Goal: Transaction & Acquisition: Obtain resource

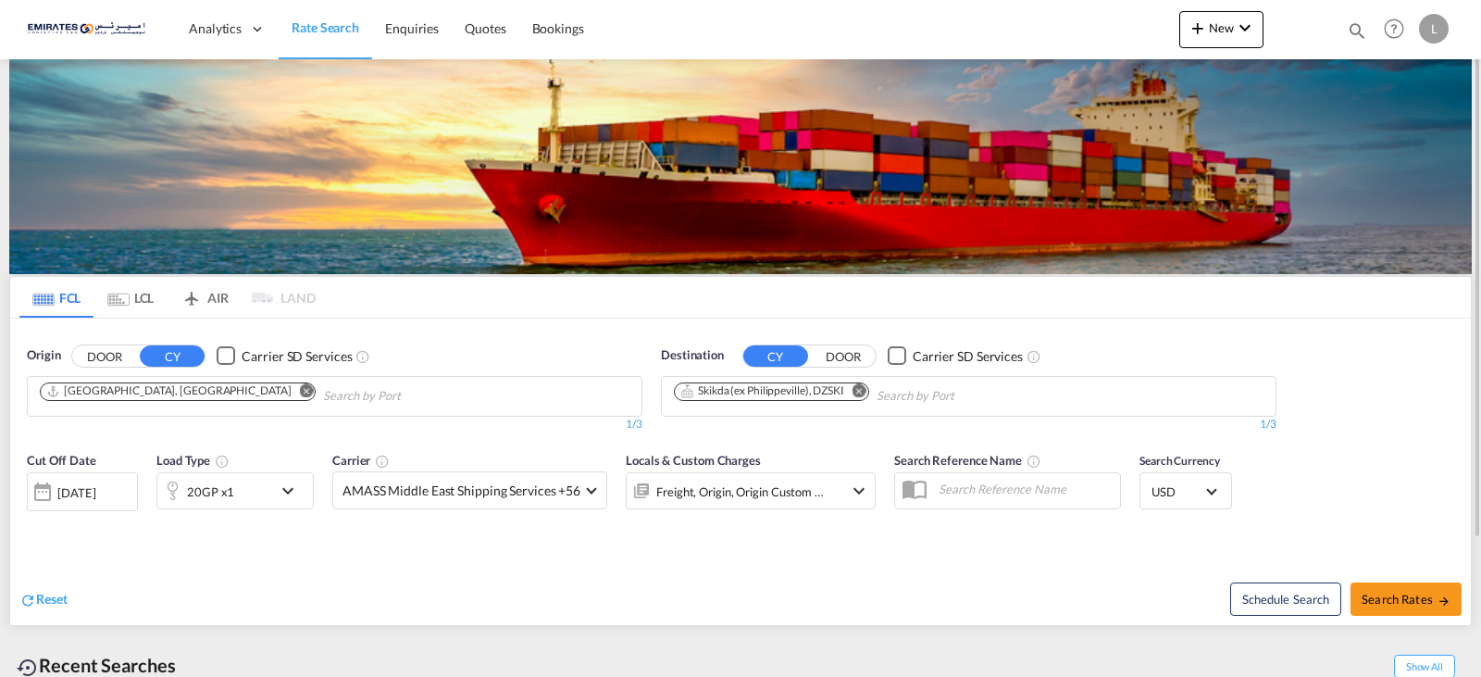
click at [864, 392] on md-icon "Remove" at bounding box center [860, 390] width 14 height 14
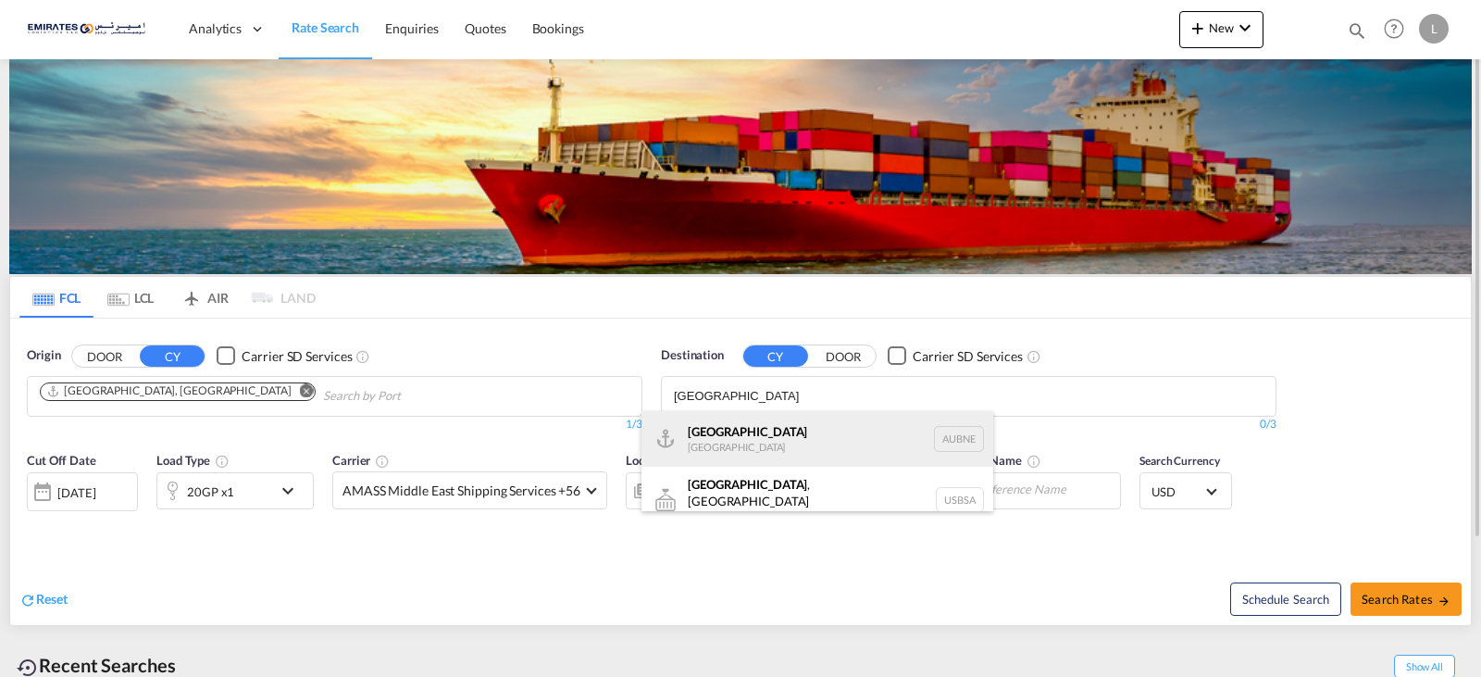
type input "[GEOGRAPHIC_DATA]"
click at [714, 433] on div "[GEOGRAPHIC_DATA] [GEOGRAPHIC_DATA] AUBNE" at bounding box center [818, 439] width 352 height 56
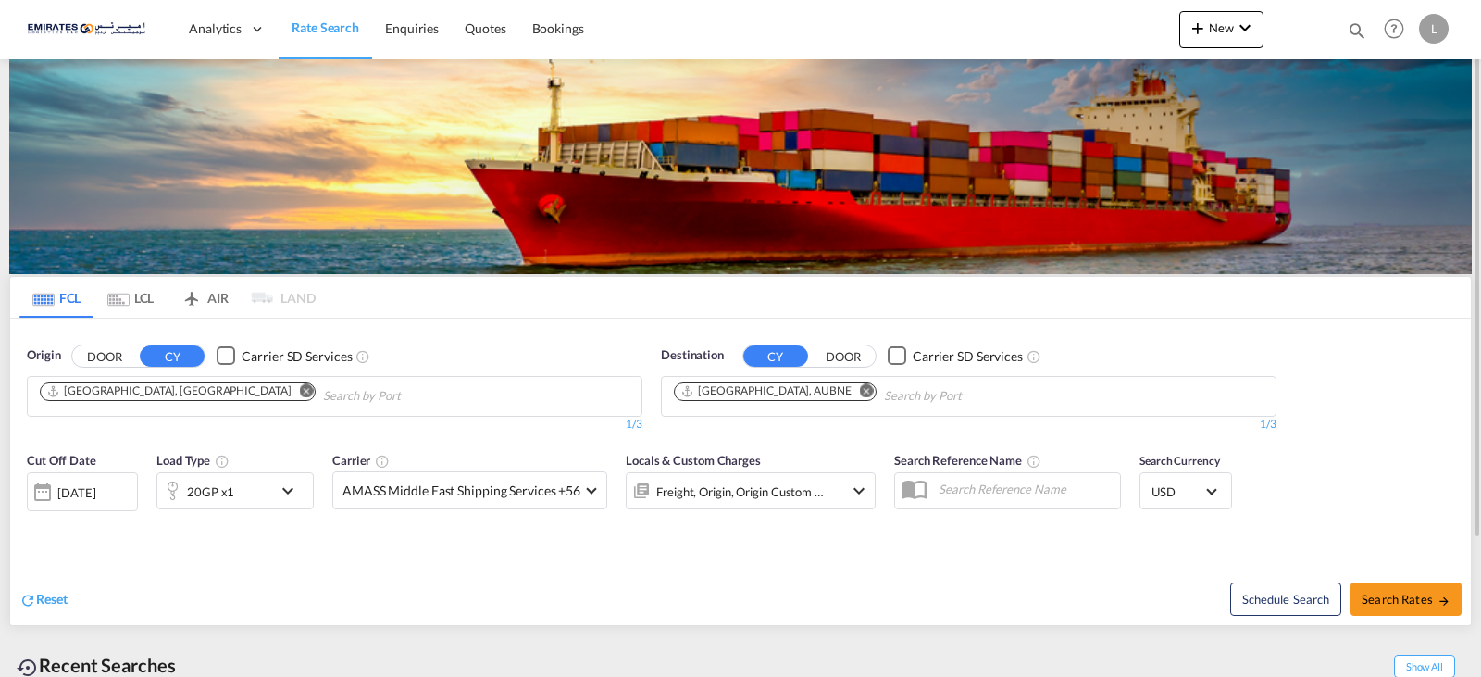
click at [290, 493] on md-icon "icon-chevron-down" at bounding box center [292, 491] width 31 height 22
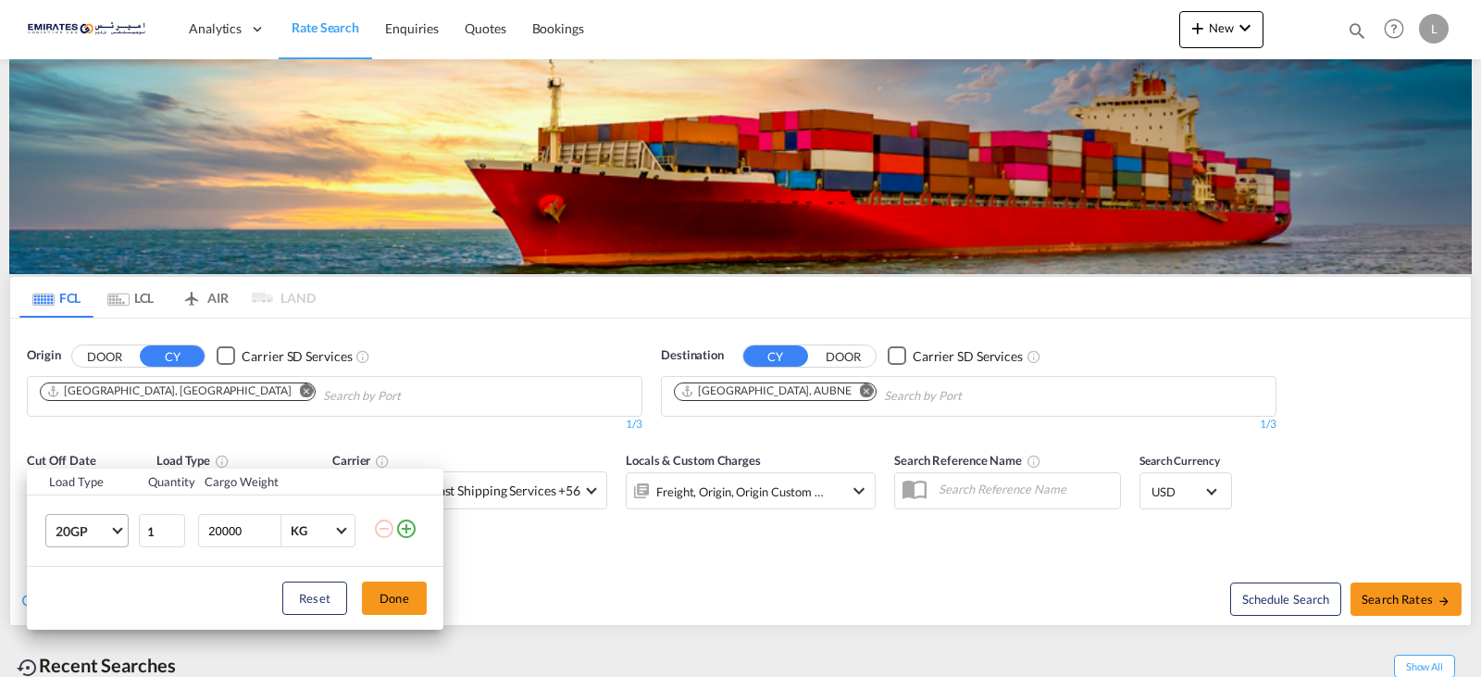
click at [121, 540] on md-select-value "20GP" at bounding box center [91, 530] width 74 height 31
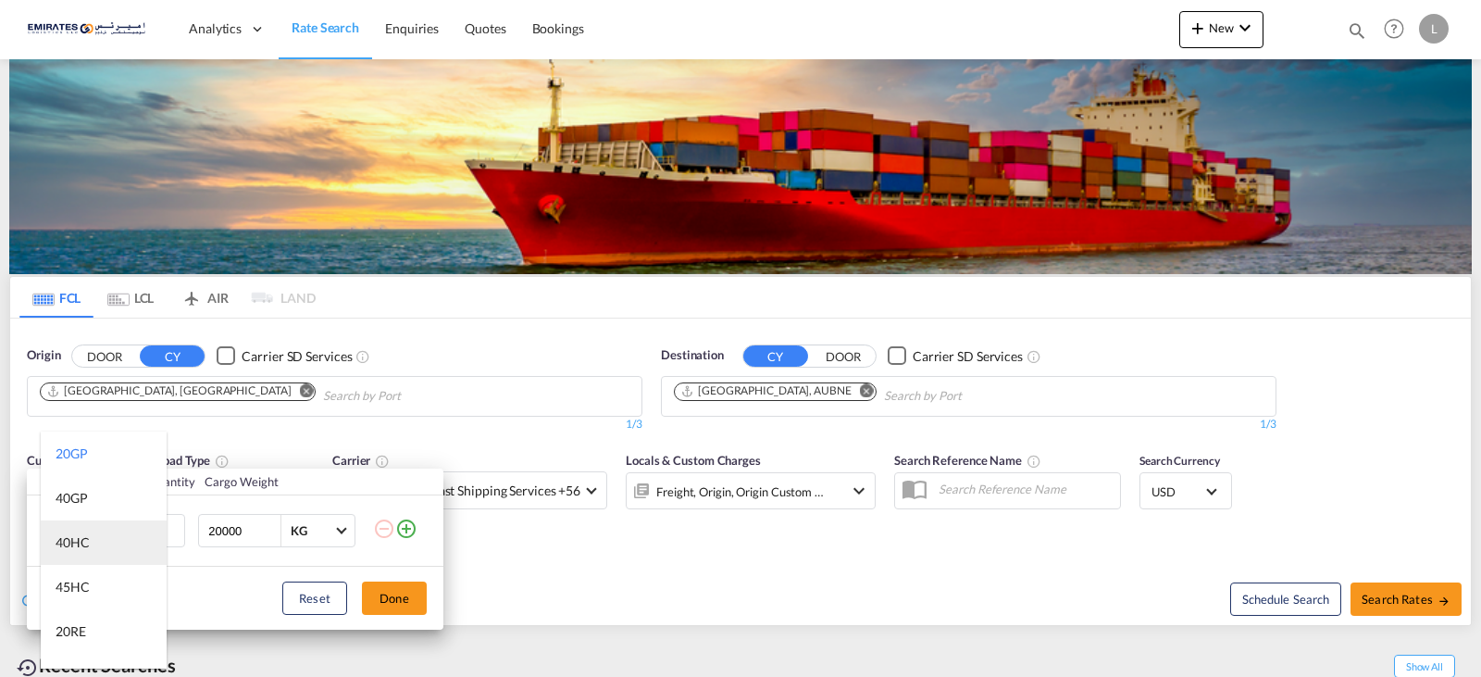
click at [121, 540] on md-option "40HC" at bounding box center [104, 542] width 126 height 44
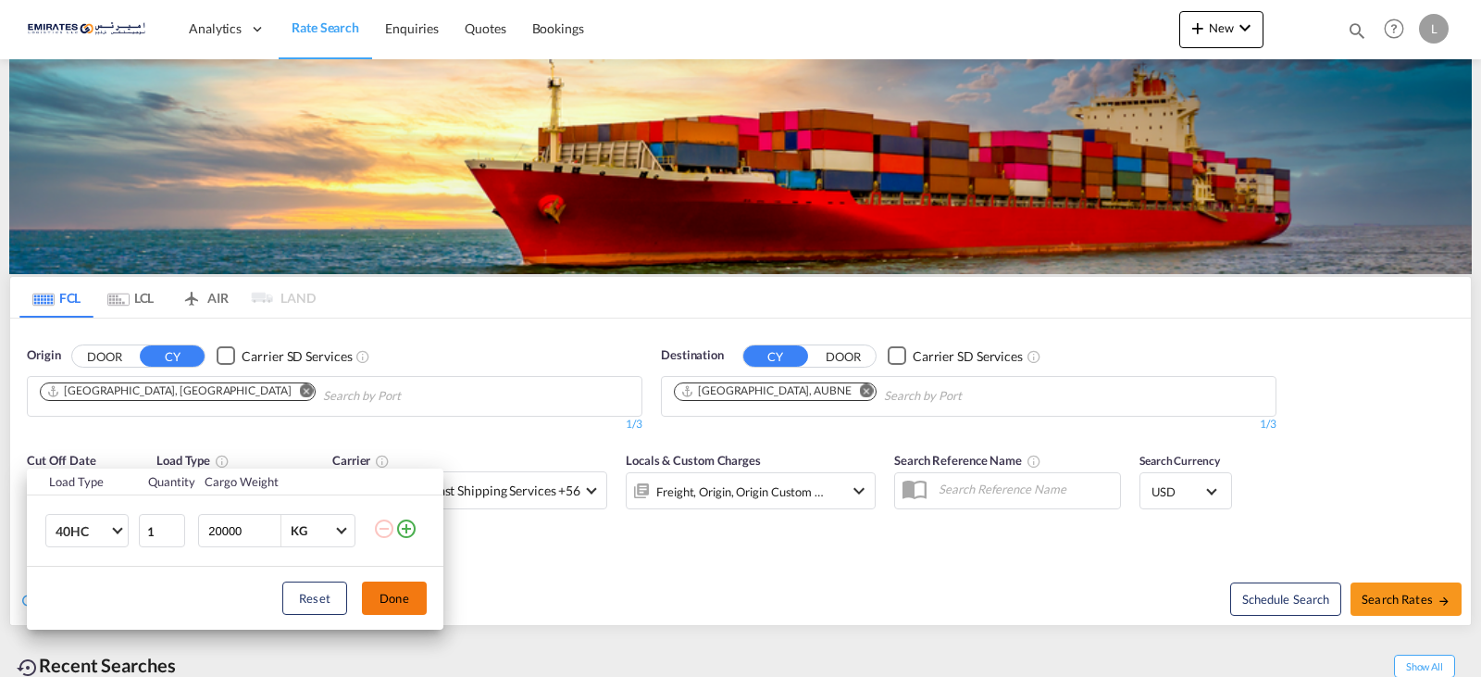
click at [413, 595] on button "Done" at bounding box center [394, 597] width 65 height 33
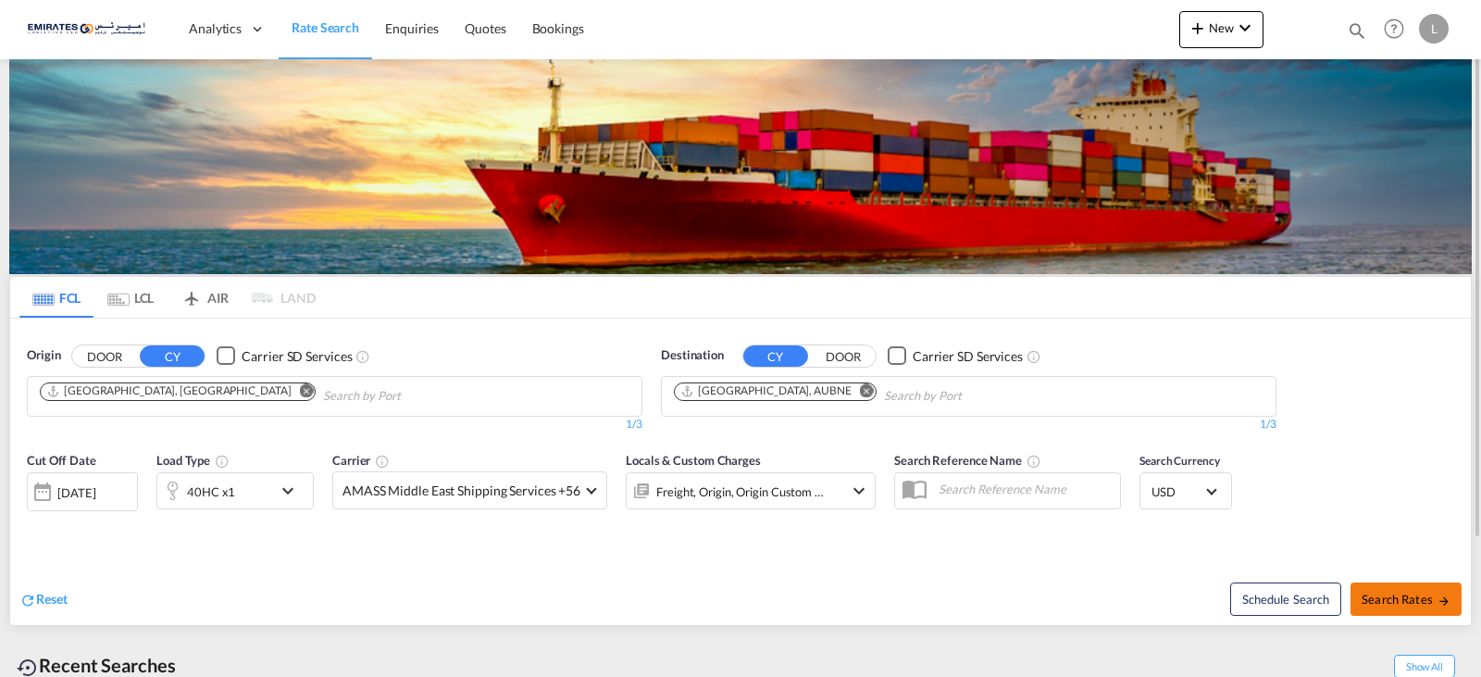
click at [1416, 605] on span "Search Rates" at bounding box center [1406, 599] width 89 height 15
type input "AEJEA to AUBNE / [DATE]"
